Goal: Task Accomplishment & Management: Use online tool/utility

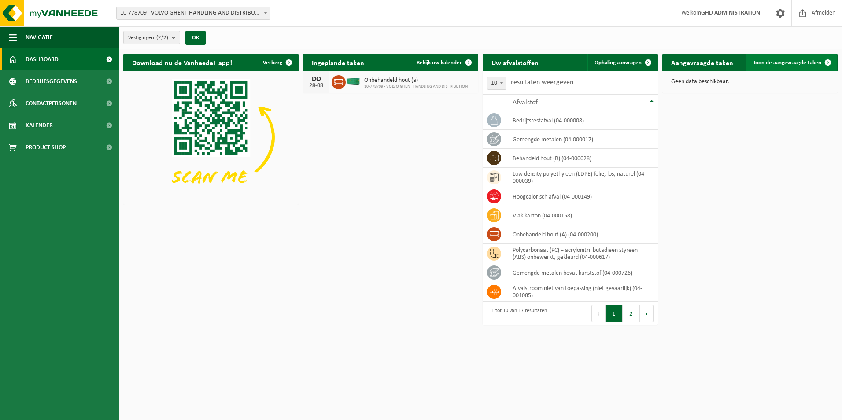
click at [775, 56] on link "Toon de aangevraagde taken" at bounding box center [791, 63] width 91 height 18
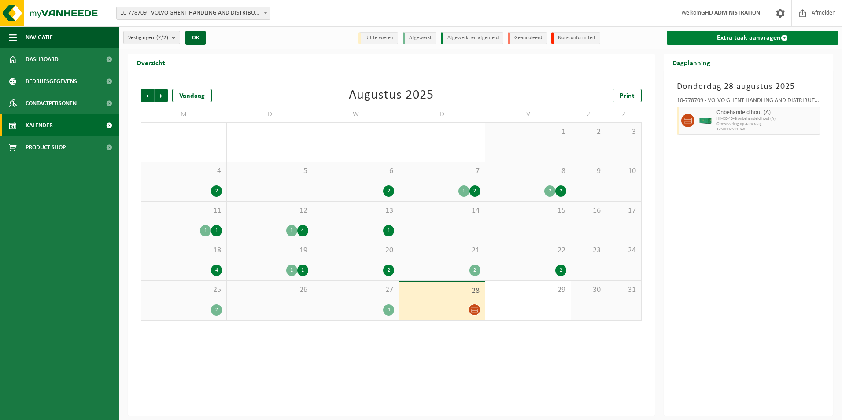
click at [770, 40] on link "Extra taak aanvragen" at bounding box center [753, 38] width 172 height 14
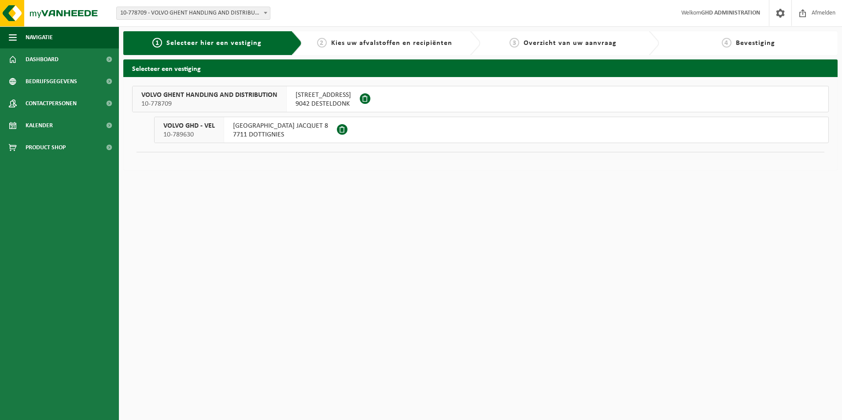
click at [333, 98] on span "[STREET_ADDRESS]" at bounding box center [324, 95] width 56 height 9
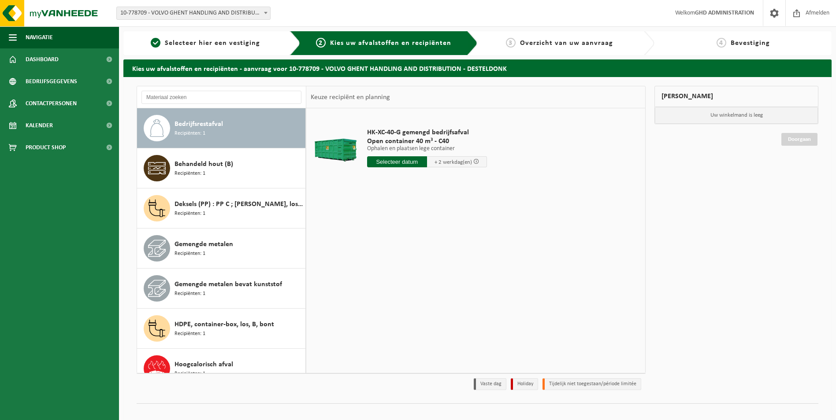
click at [380, 161] on input "text" at bounding box center [397, 161] width 60 height 11
click at [437, 269] on div "29" at bounding box center [436, 268] width 15 height 14
type input "Van 2025-08-29"
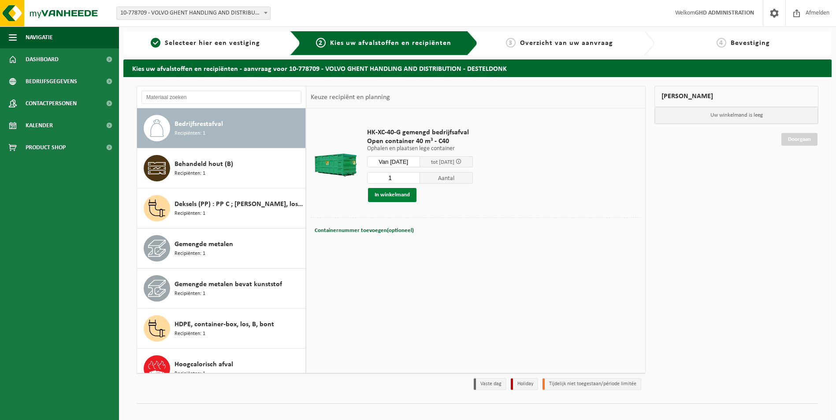
click at [399, 193] on button "In winkelmand" at bounding box center [392, 195] width 48 height 14
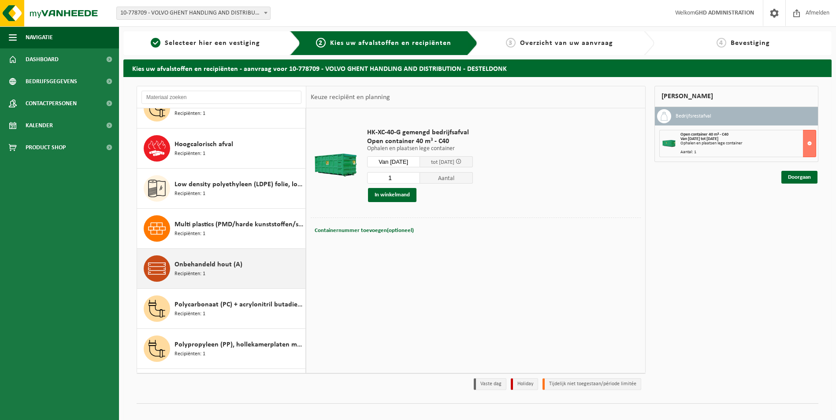
click at [229, 281] on div "Onbehandeld hout (A) Recipiënten: 1" at bounding box center [238, 268] width 129 height 26
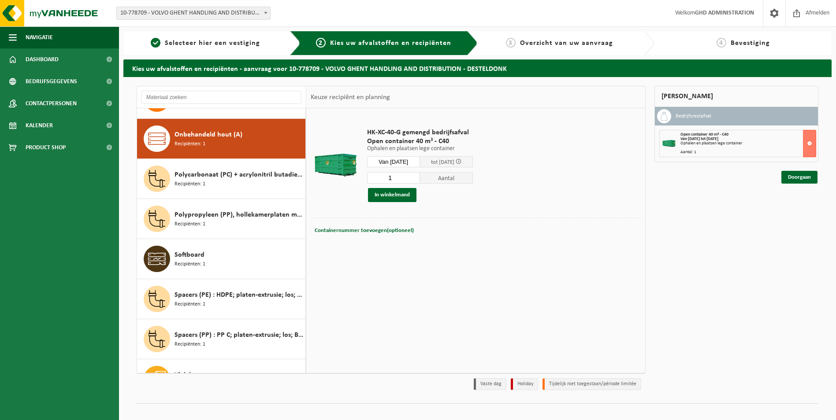
scroll to position [361, 0]
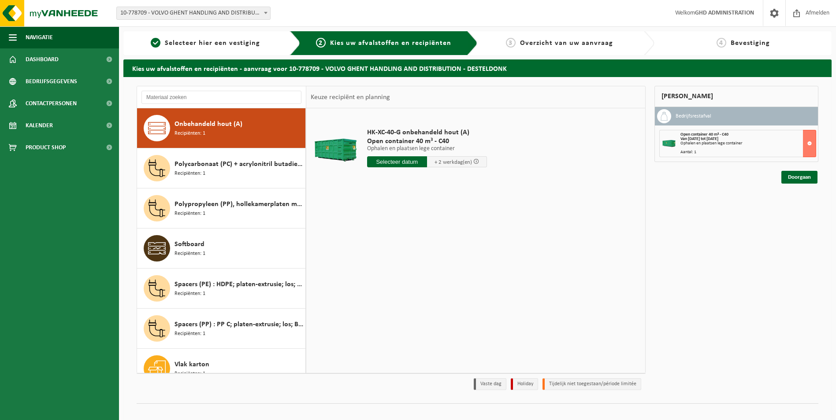
click at [390, 160] on input "text" at bounding box center [397, 161] width 60 height 11
click at [433, 270] on div "29" at bounding box center [436, 268] width 15 height 14
type input "Van 2025-08-29"
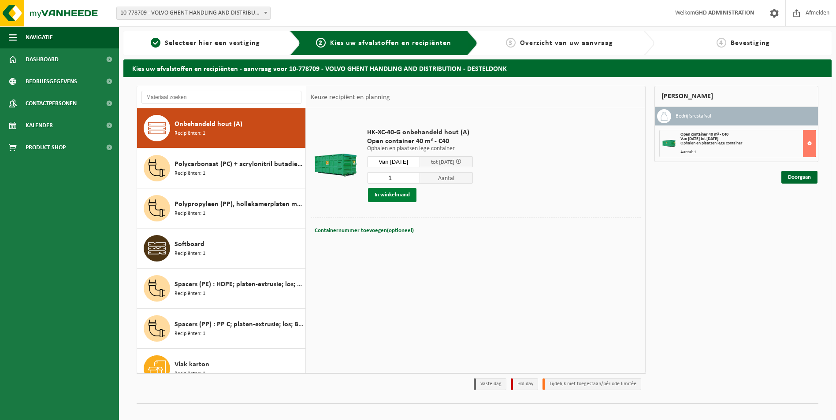
click at [385, 195] on button "In winkelmand" at bounding box center [392, 195] width 48 height 14
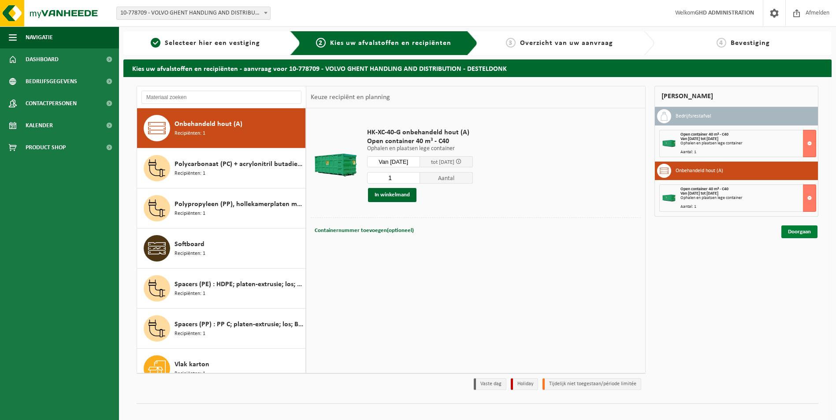
click at [790, 231] on link "Doorgaan" at bounding box center [799, 232] width 36 height 13
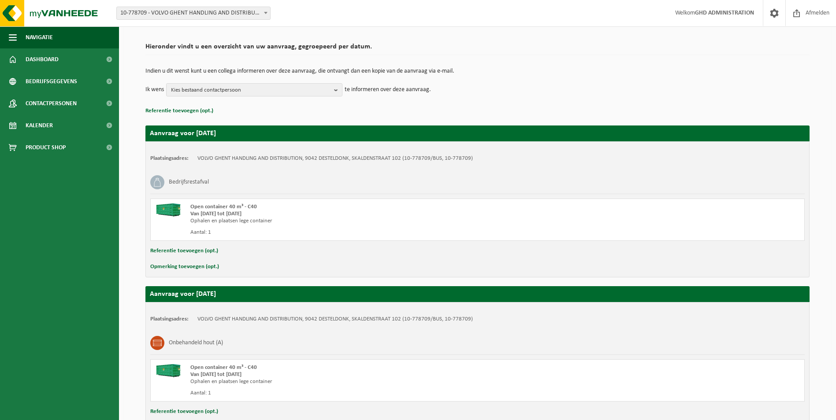
scroll to position [118, 0]
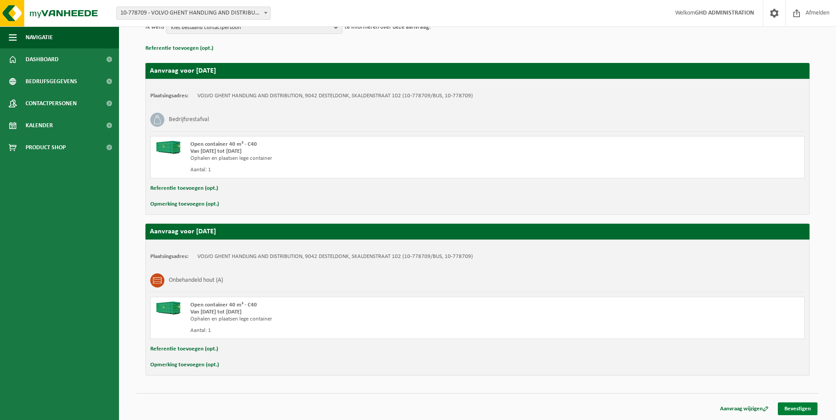
click at [789, 403] on link "Bevestigen" at bounding box center [798, 409] width 40 height 13
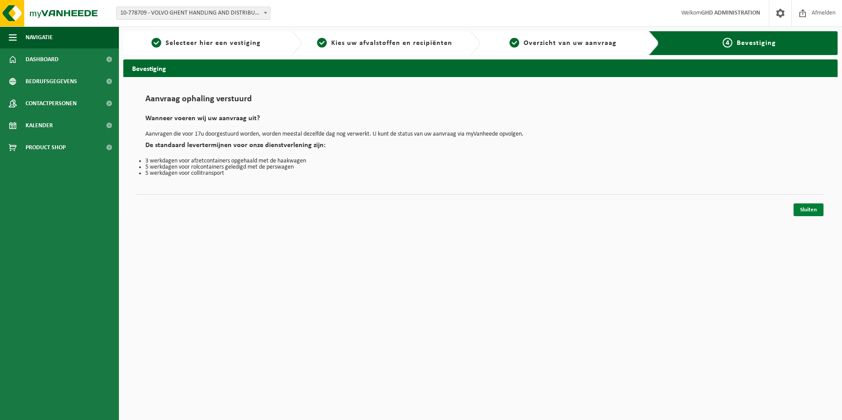
click at [818, 207] on link "Sluiten" at bounding box center [809, 210] width 30 height 13
